Goal: Information Seeking & Learning: Learn about a topic

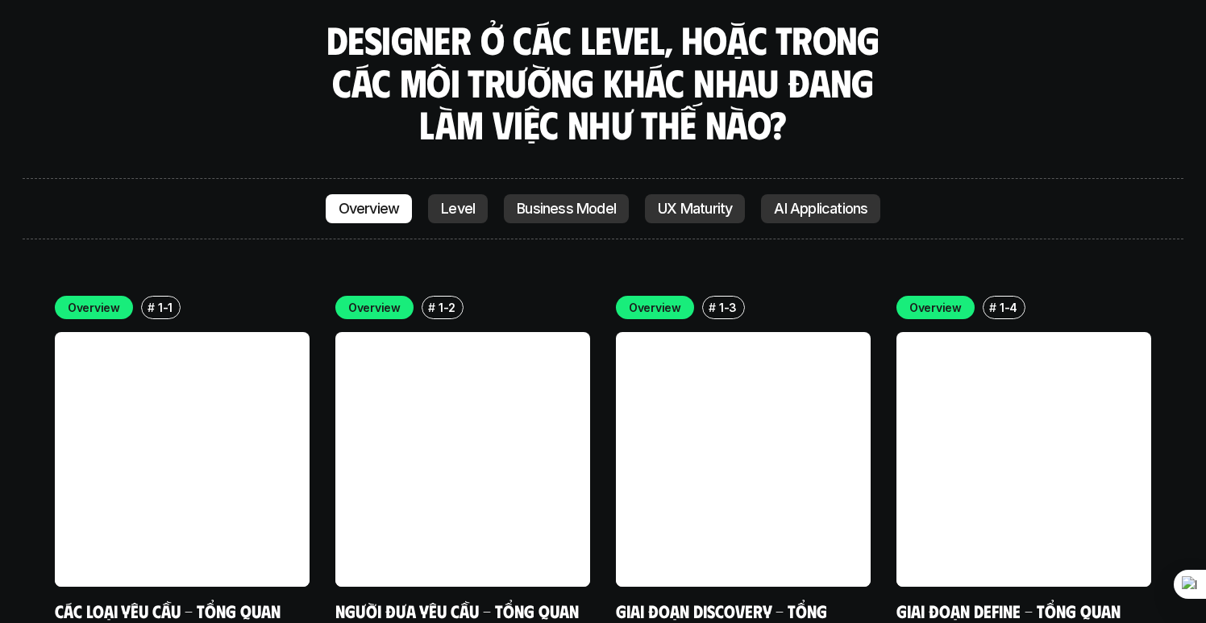
scroll to position [5003, 0]
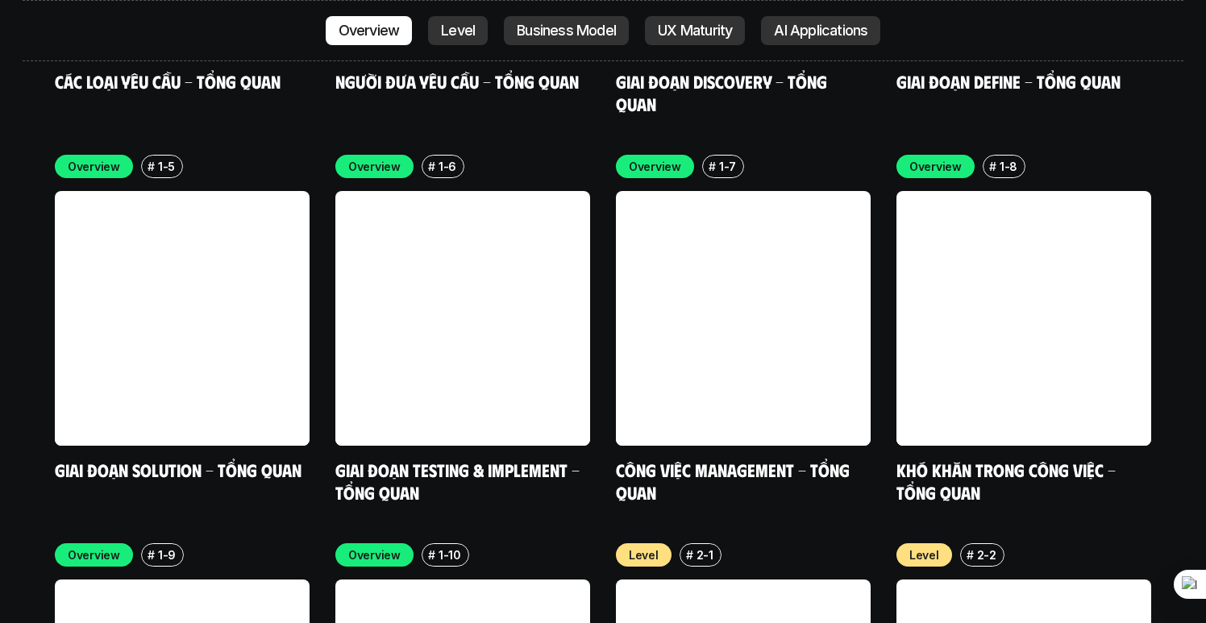
click at [700, 546] on p "2-1" at bounding box center [704, 554] width 17 height 17
click at [654, 546] on p "Level" at bounding box center [644, 554] width 30 height 17
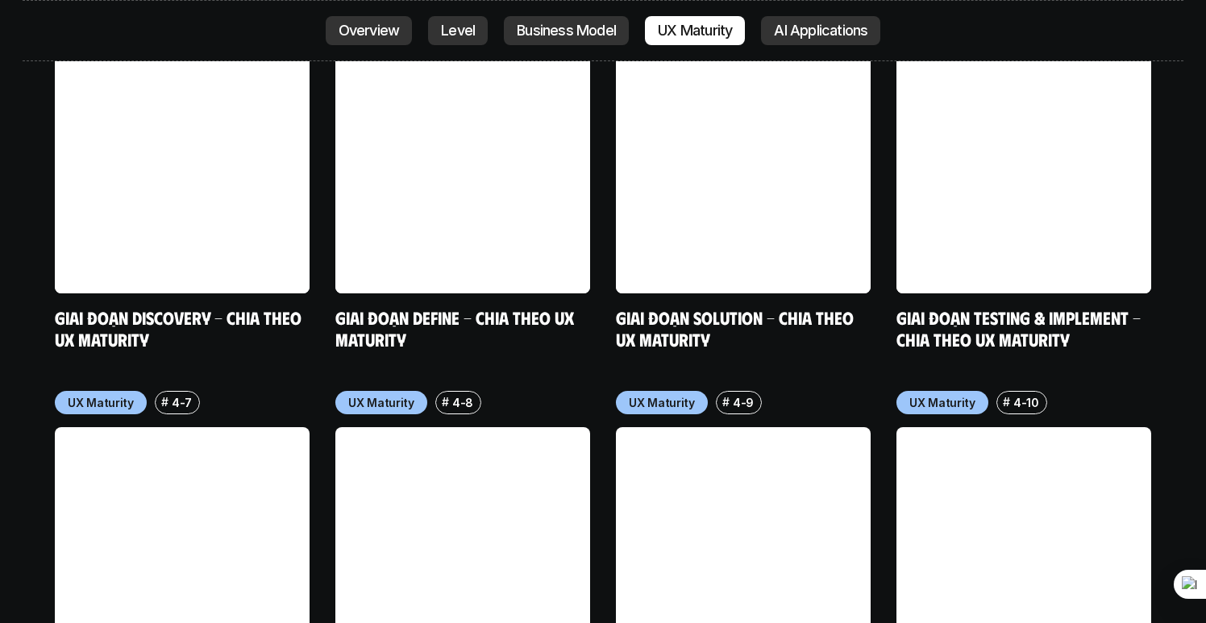
scroll to position [8506, 0]
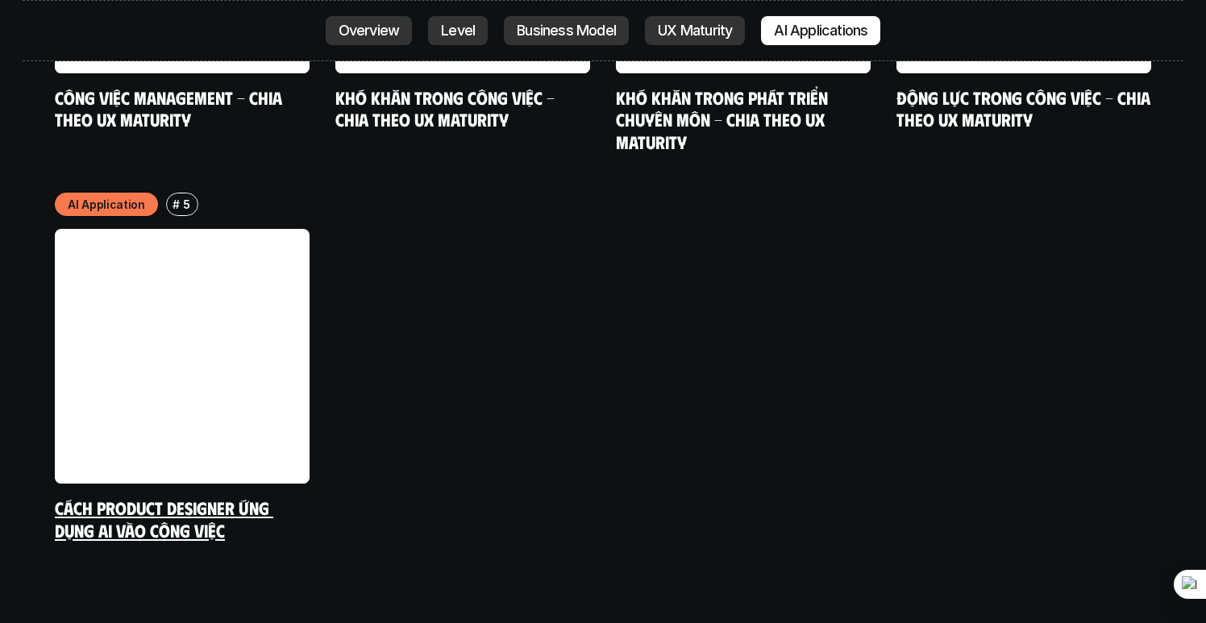
click at [228, 496] on link "Cách Product Designer ứng dụng AI vào công việc" at bounding box center [164, 518] width 218 height 44
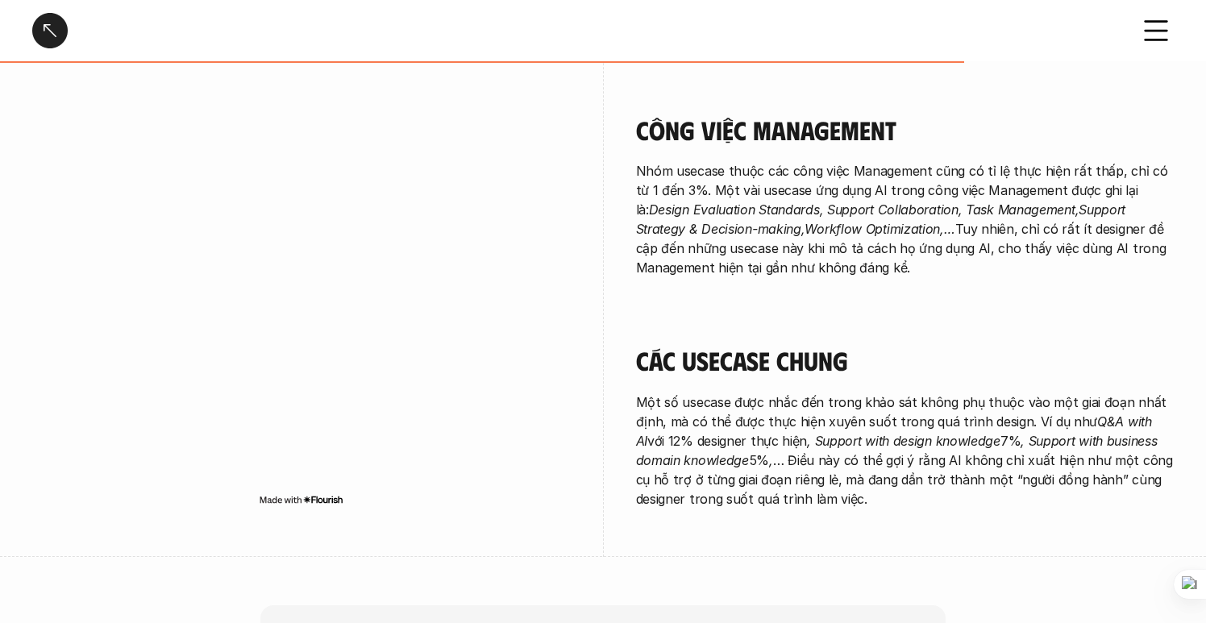
scroll to position [3354, 0]
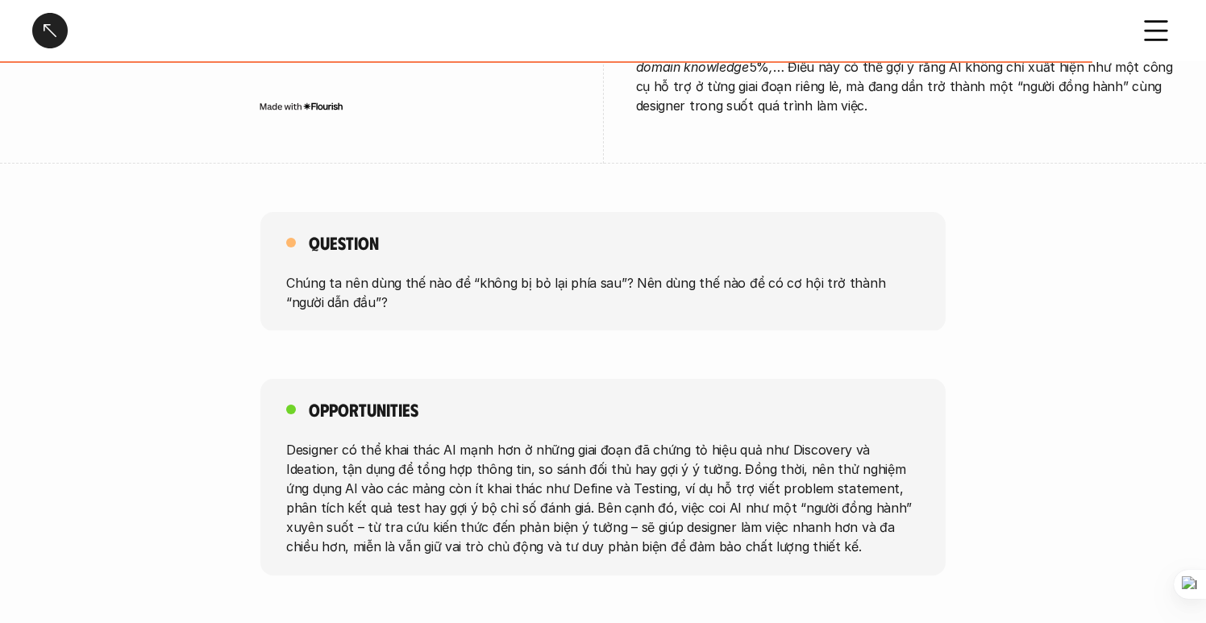
click at [680, 272] on p "Chúng ta nên dùng thế nào để “không bị bỏ lại phía sau”? Nên dùng thế nào để có…" at bounding box center [602, 291] width 633 height 39
click at [674, 379] on div "Opportunities Designer có thể khai thác AI mạnh hơn ở những giai đoạn đã chứng …" at bounding box center [602, 477] width 685 height 197
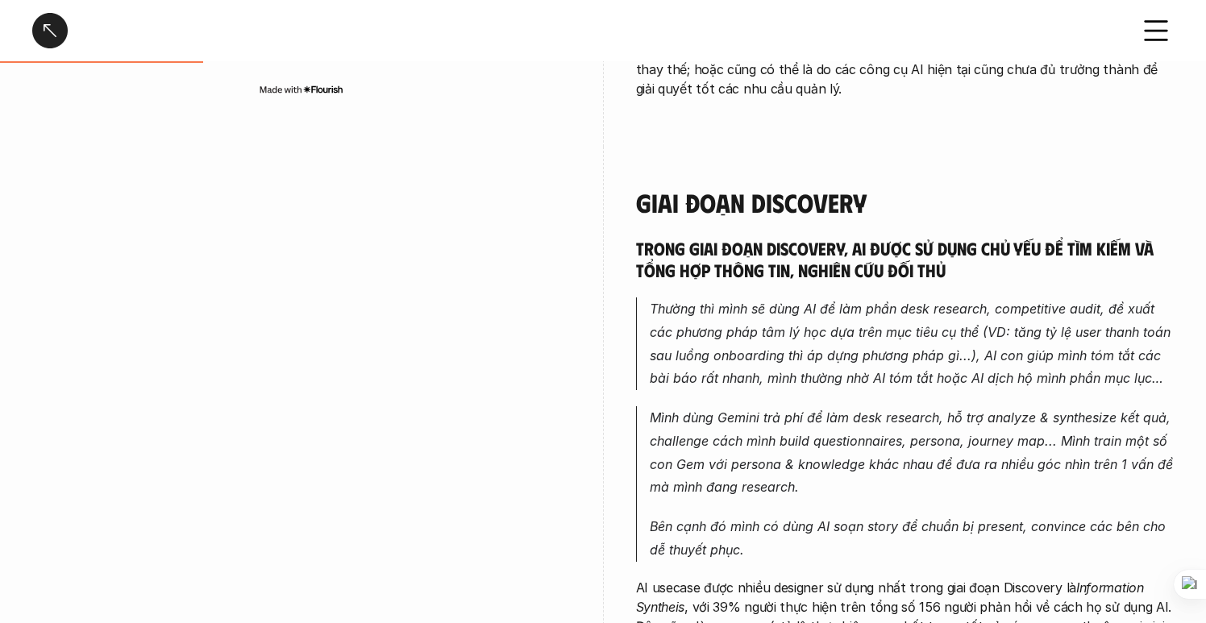
scroll to position [559, 0]
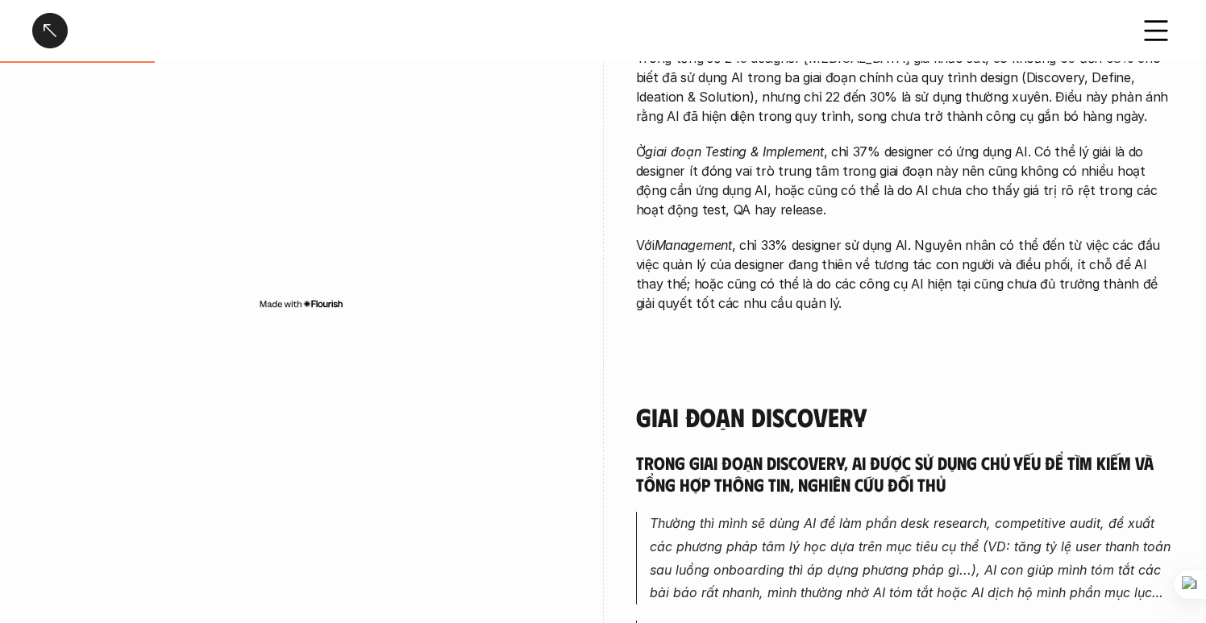
click at [1165, 35] on icon at bounding box center [1155, 30] width 35 height 35
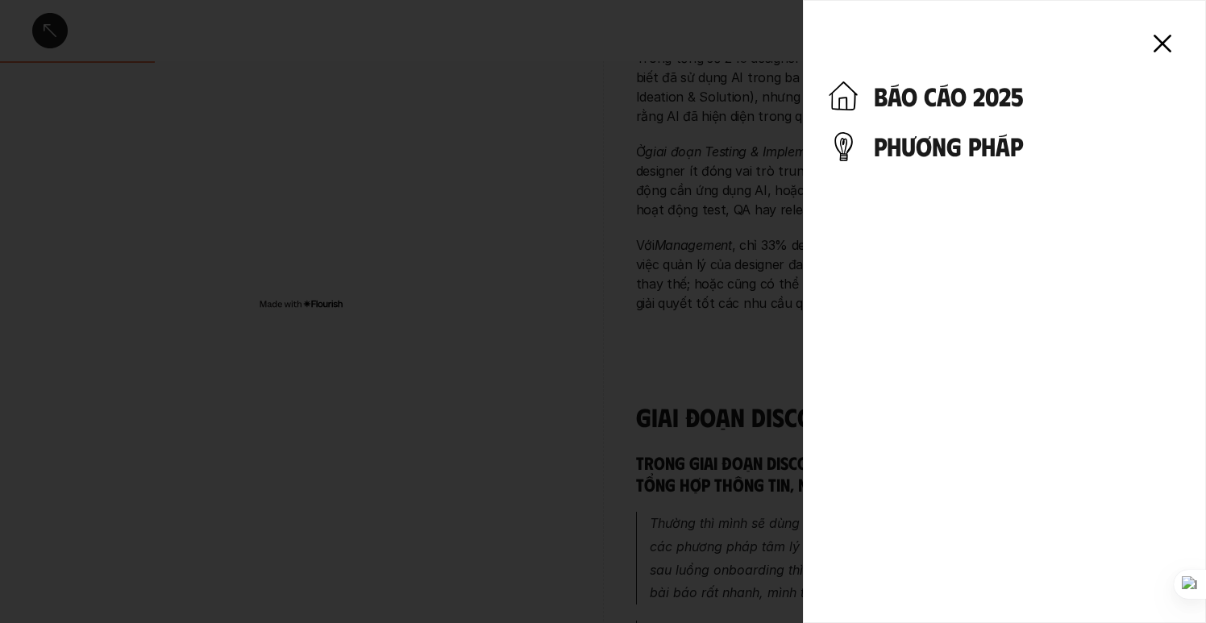
click at [1010, 93] on h4 "báo cáo 2025" at bounding box center [1027, 96] width 306 height 31
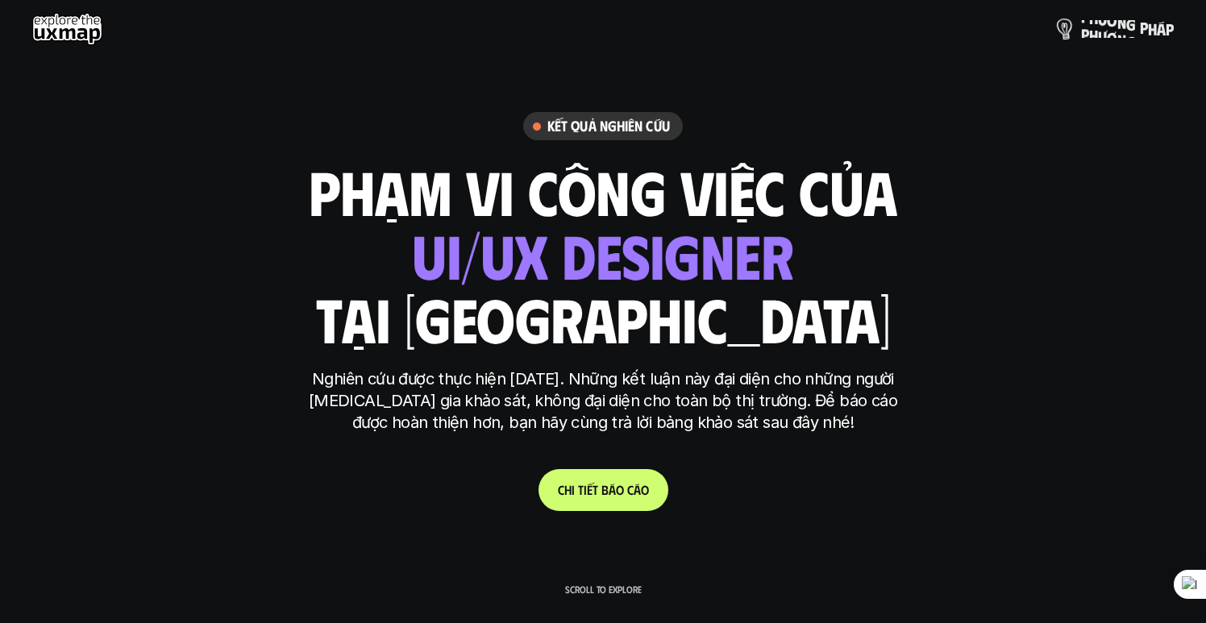
click at [1139, 24] on p "p h ư ơ n g p h á p" at bounding box center [1127, 29] width 93 height 18
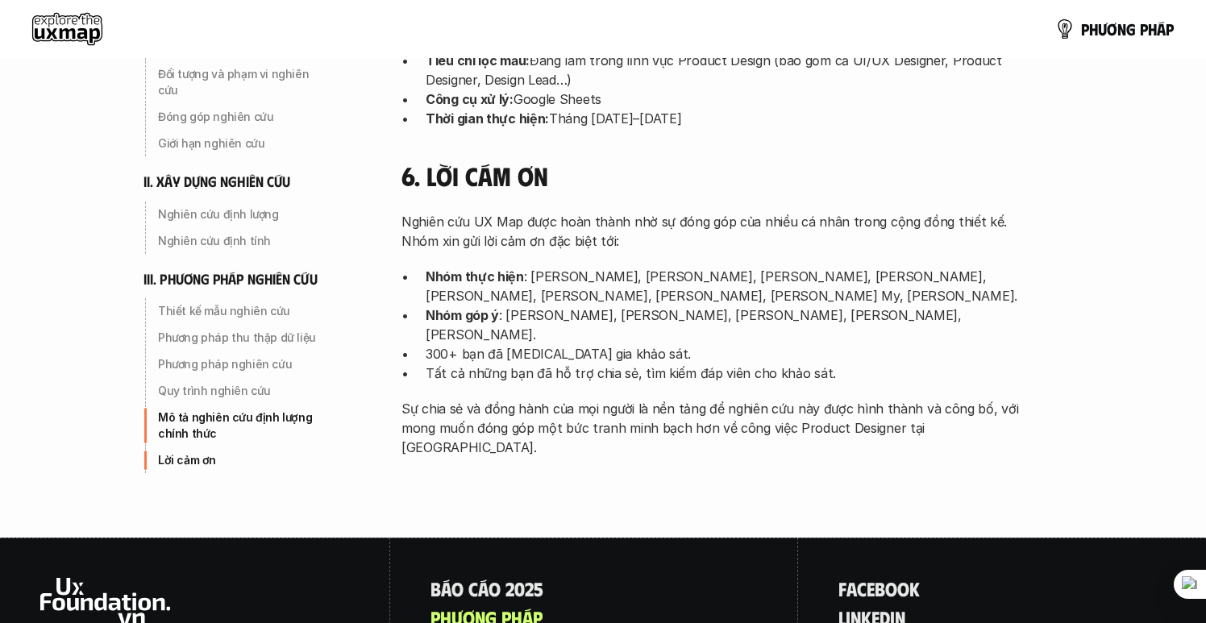
scroll to position [5011, 0]
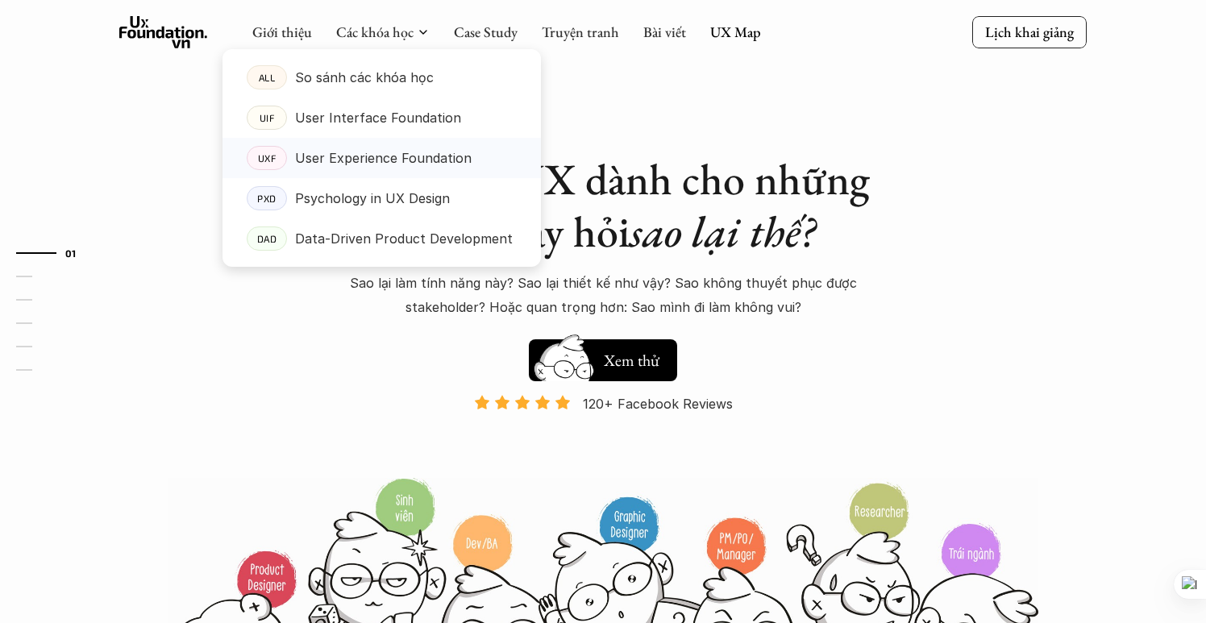
click at [400, 156] on p "User Experience Foundation" at bounding box center [383, 158] width 177 height 24
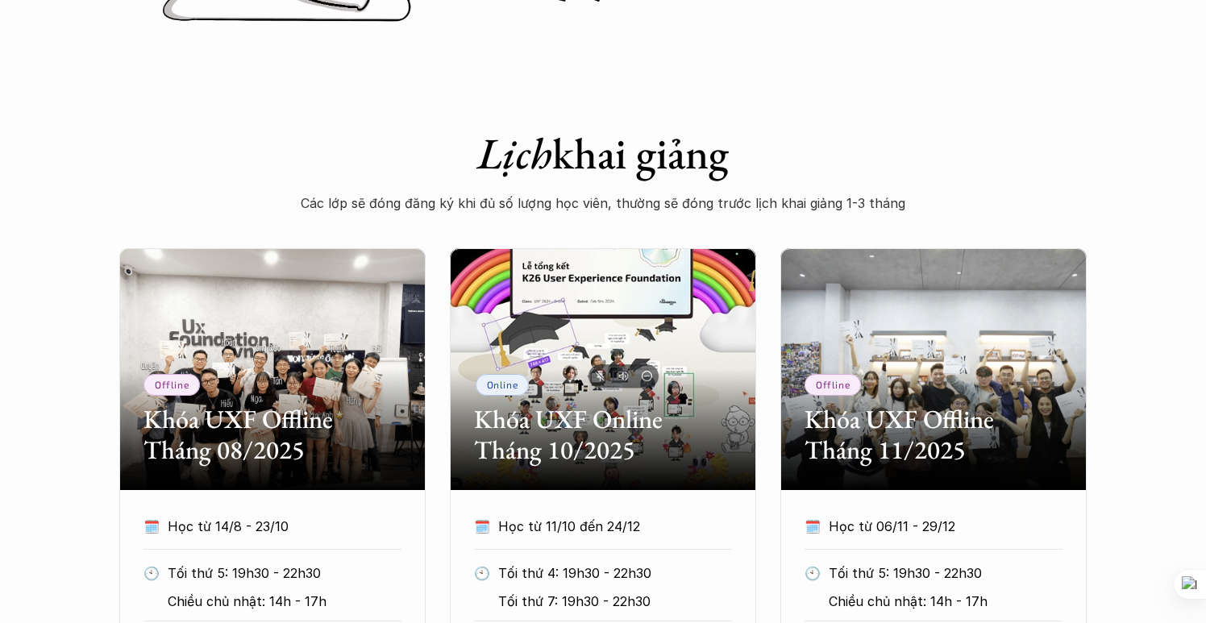
scroll to position [793, 0]
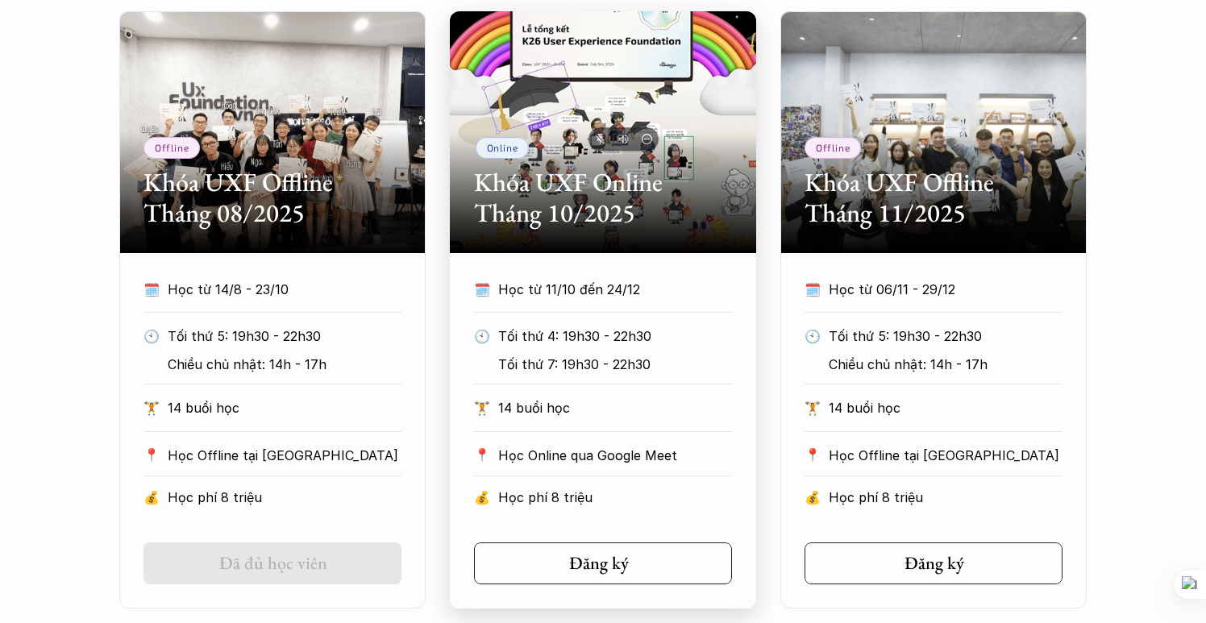
click at [650, 563] on link "Đăng ký" at bounding box center [603, 563] width 258 height 42
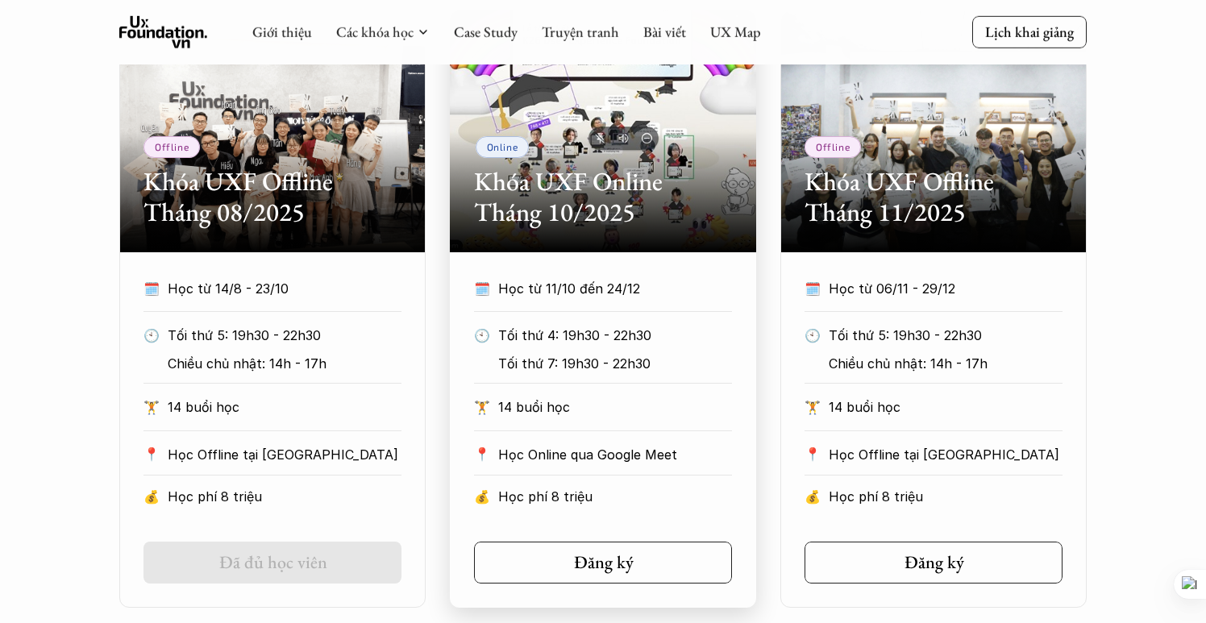
scroll to position [796, 0]
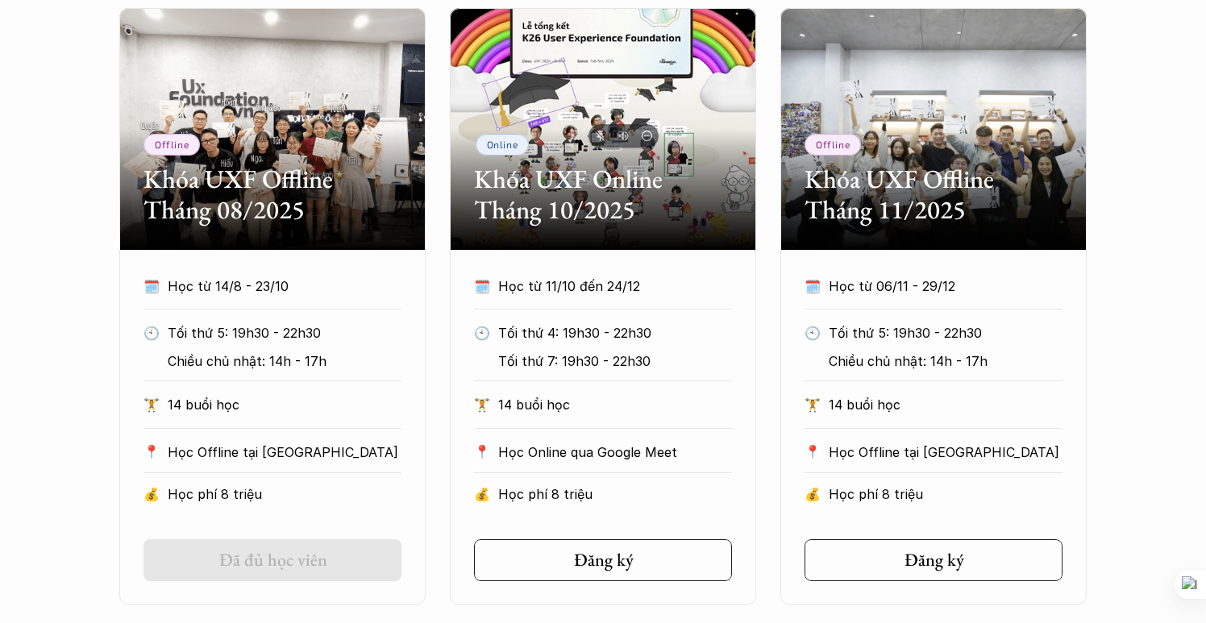
click at [766, 143] on div "Offline Khóa UXF Offline Tháng 08/2025 🗓️ Học từ 14/8 - 23/10 🕙 Tối thứ 5: 19h3…" at bounding box center [602, 306] width 967 height 597
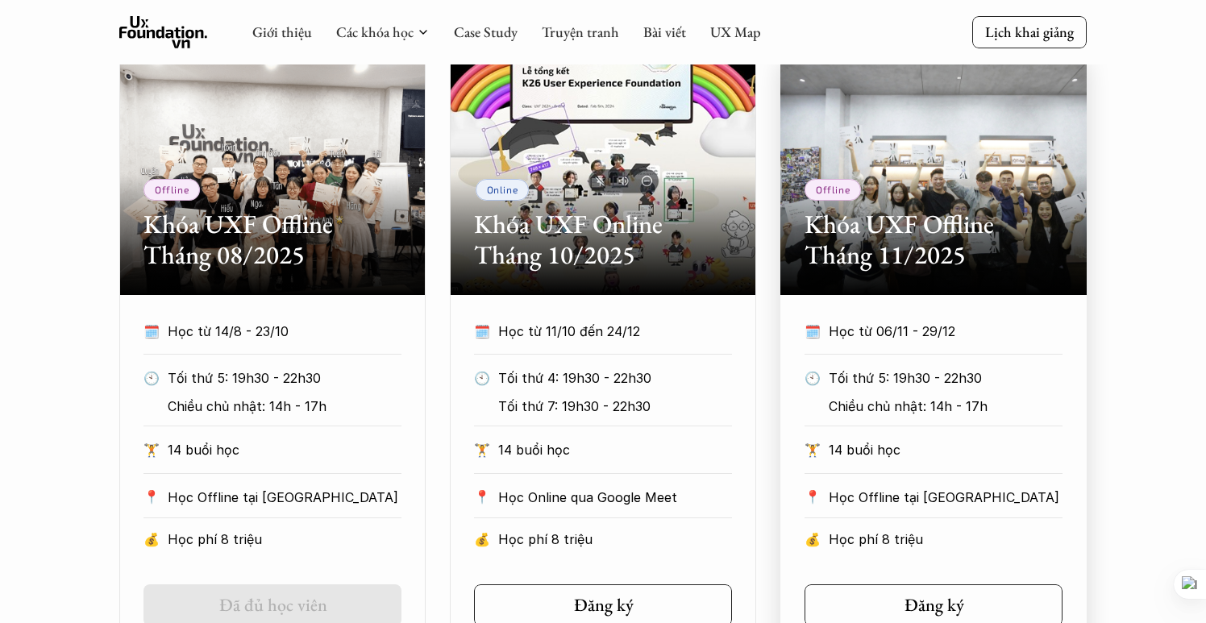
scroll to position [752, 0]
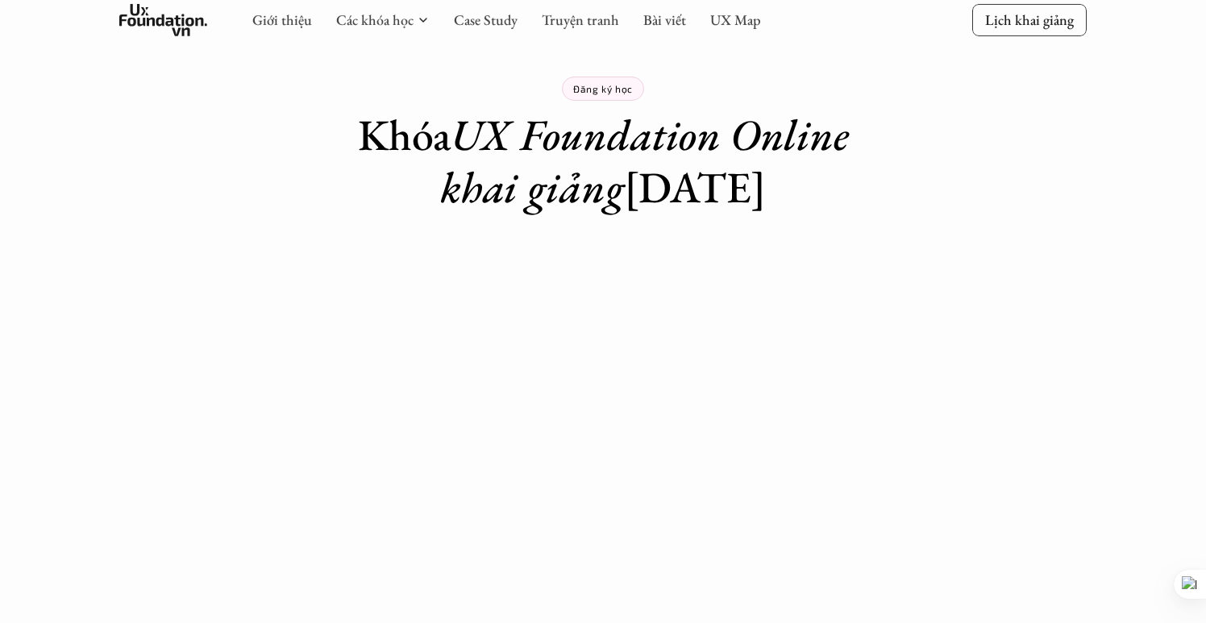
scroll to position [106, 0]
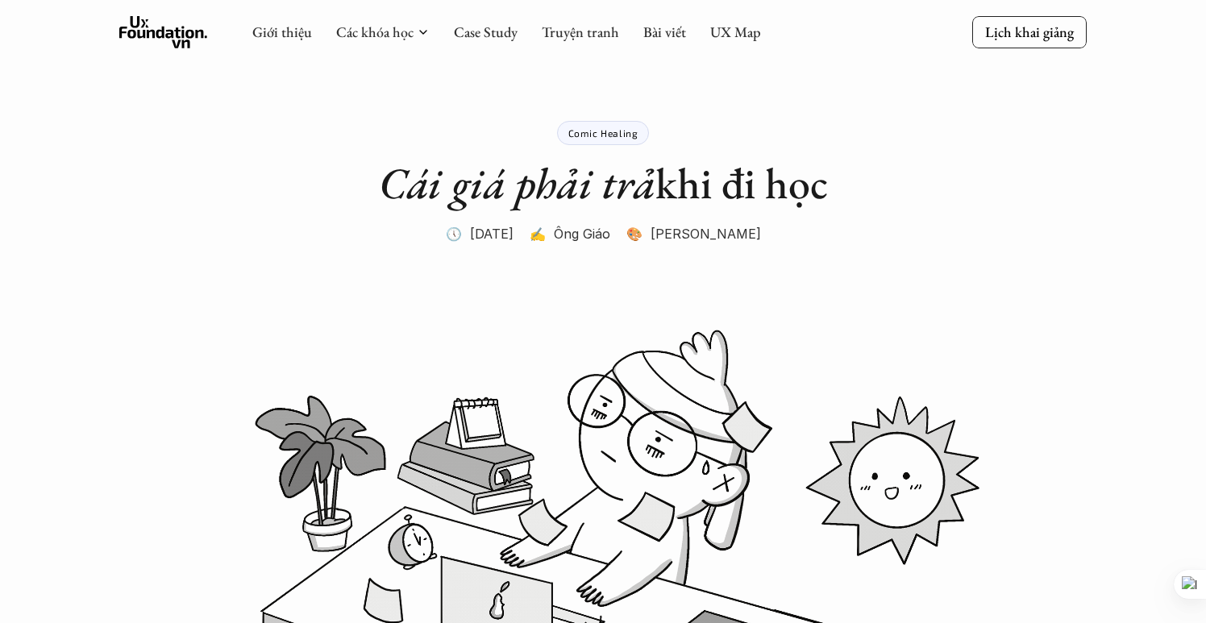
click at [918, 221] on div "Comic Healing Cái giá phải trả khi đi học 🕔 29 thg 12, 2022 ✍️ Ông Giáo 🎨 Nhung…" at bounding box center [602, 163] width 645 height 165
click at [632, 132] on p "Comic Healing" at bounding box center [603, 132] width 70 height 11
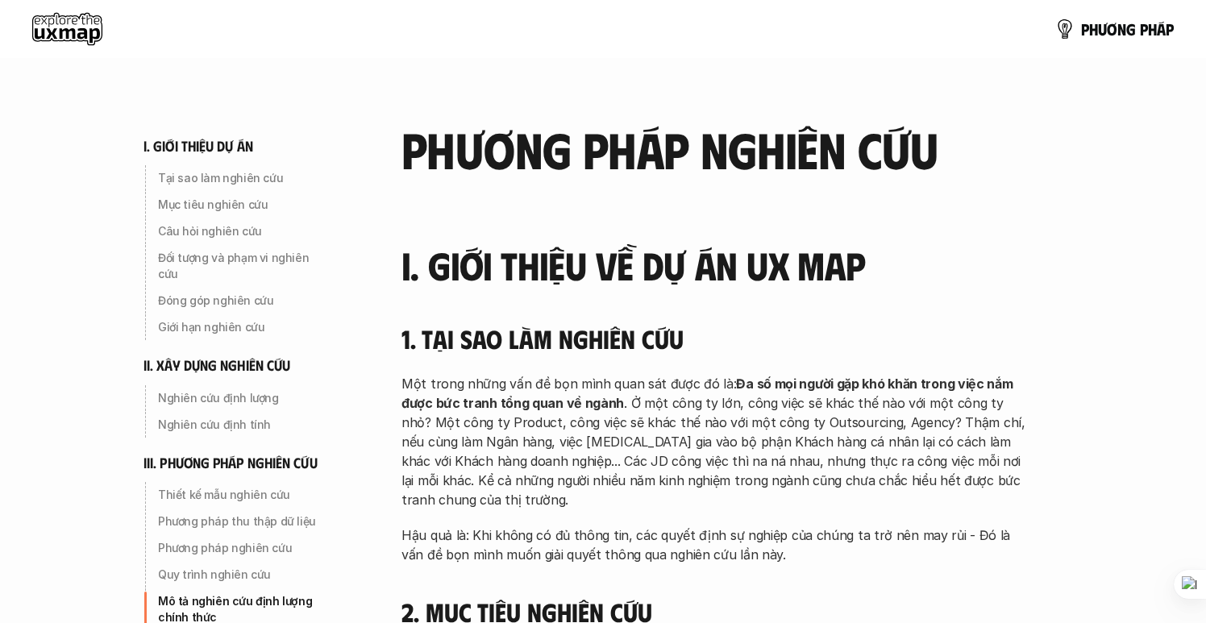
scroll to position [5007, 0]
